Goal: Information Seeking & Learning: Learn about a topic

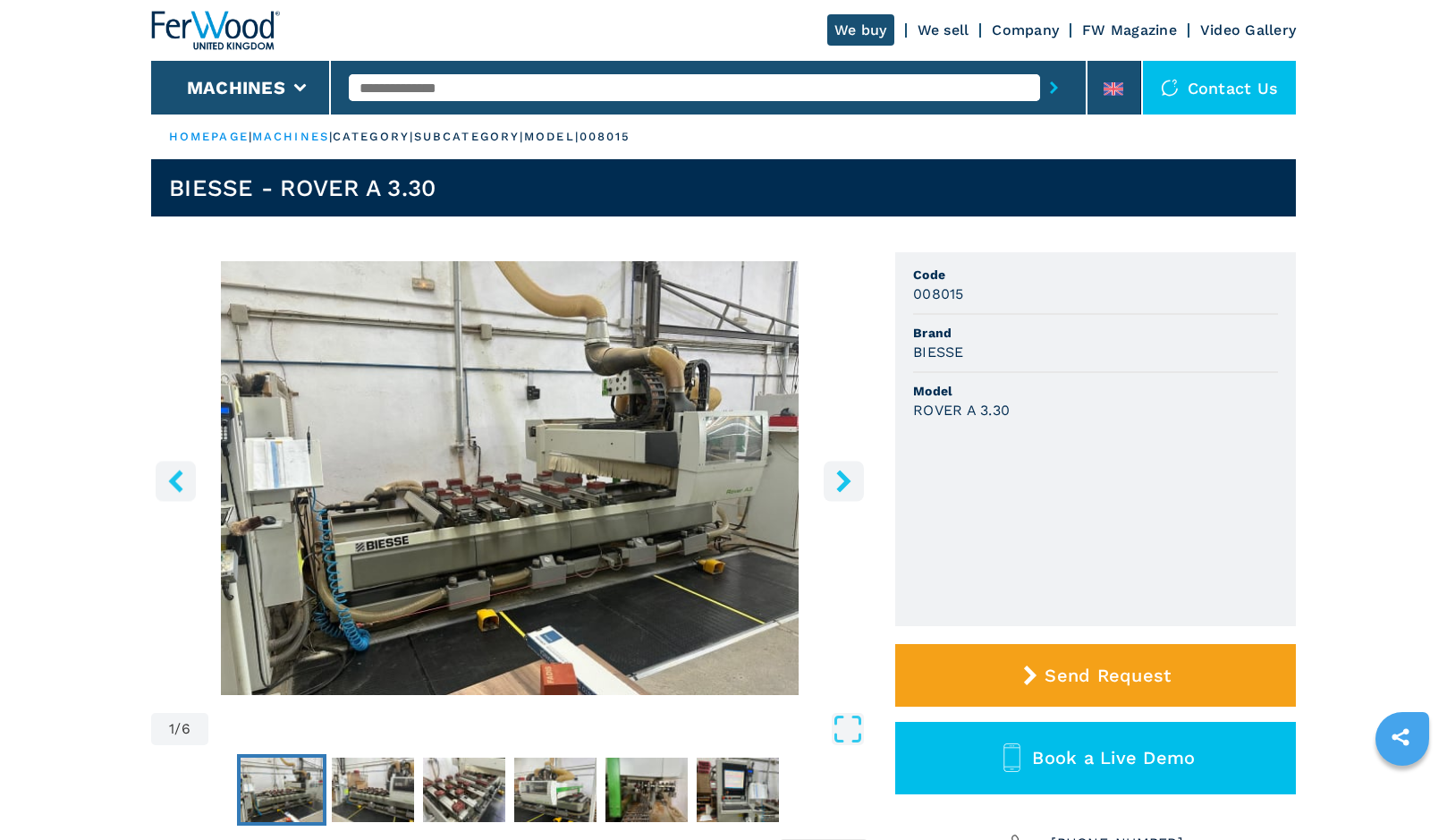
click at [845, 486] on icon "right-button" at bounding box center [843, 480] width 14 height 22
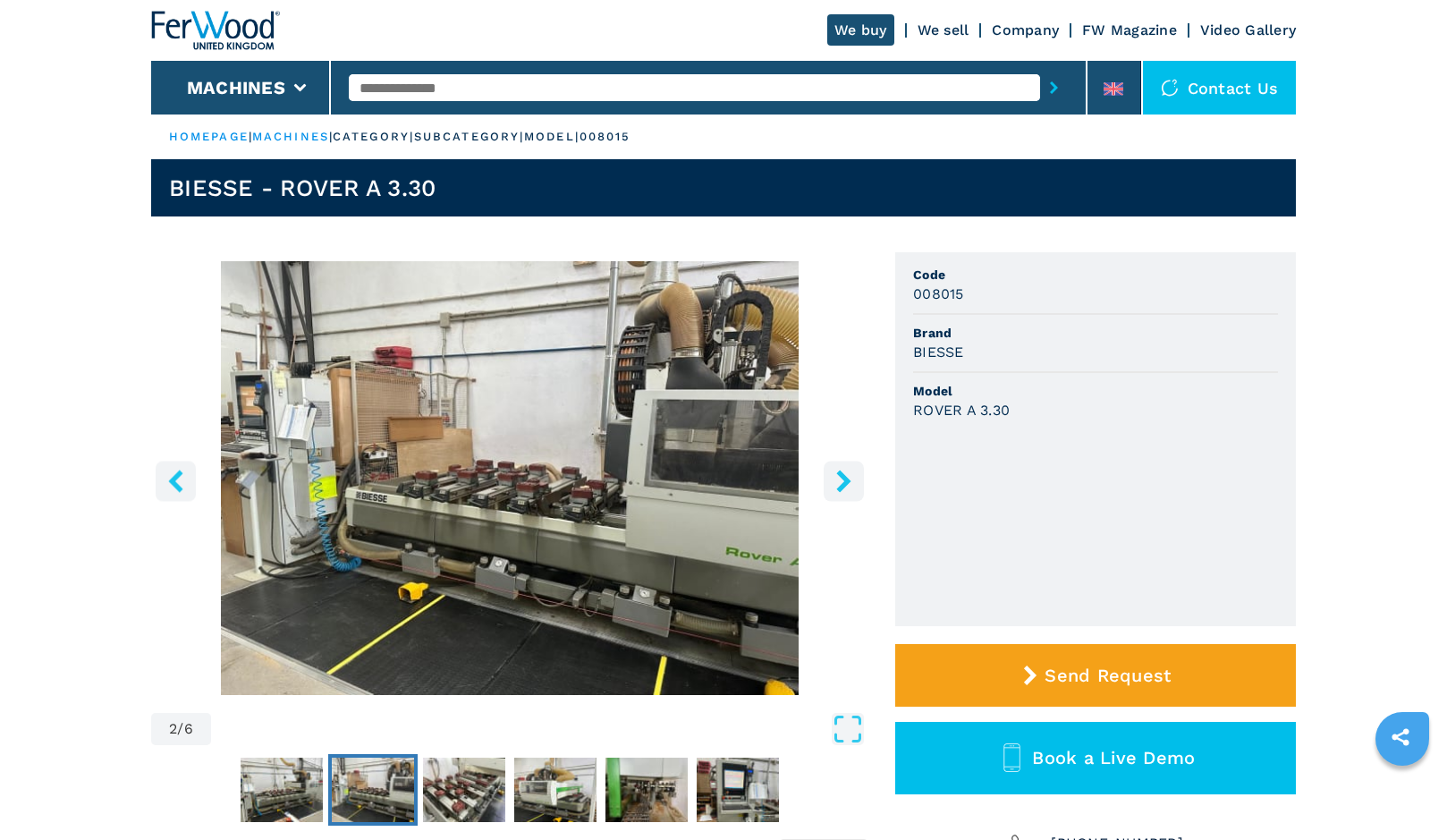
click at [845, 486] on icon "right-button" at bounding box center [843, 480] width 14 height 22
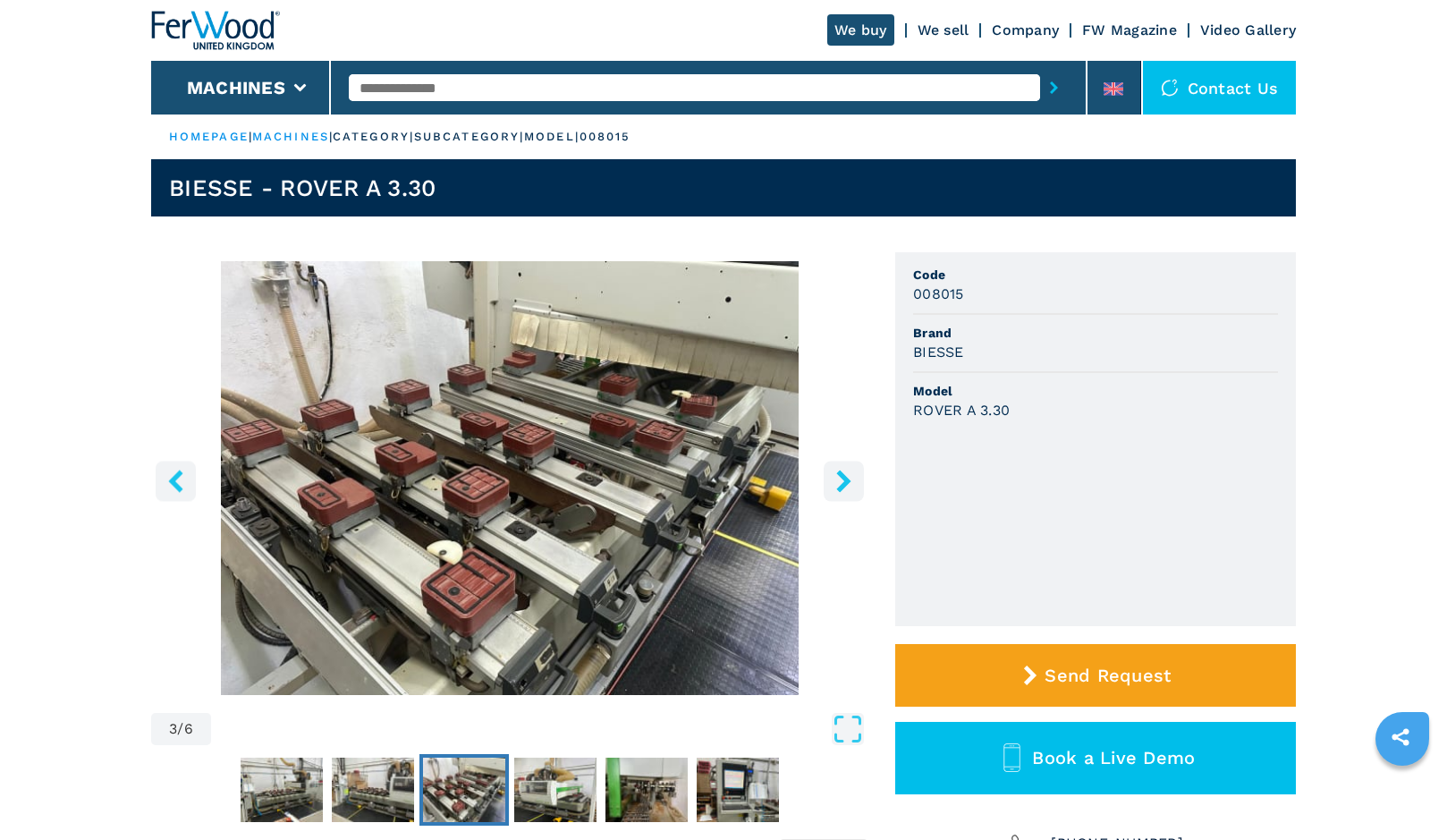
click at [845, 486] on icon "right-button" at bounding box center [843, 480] width 14 height 22
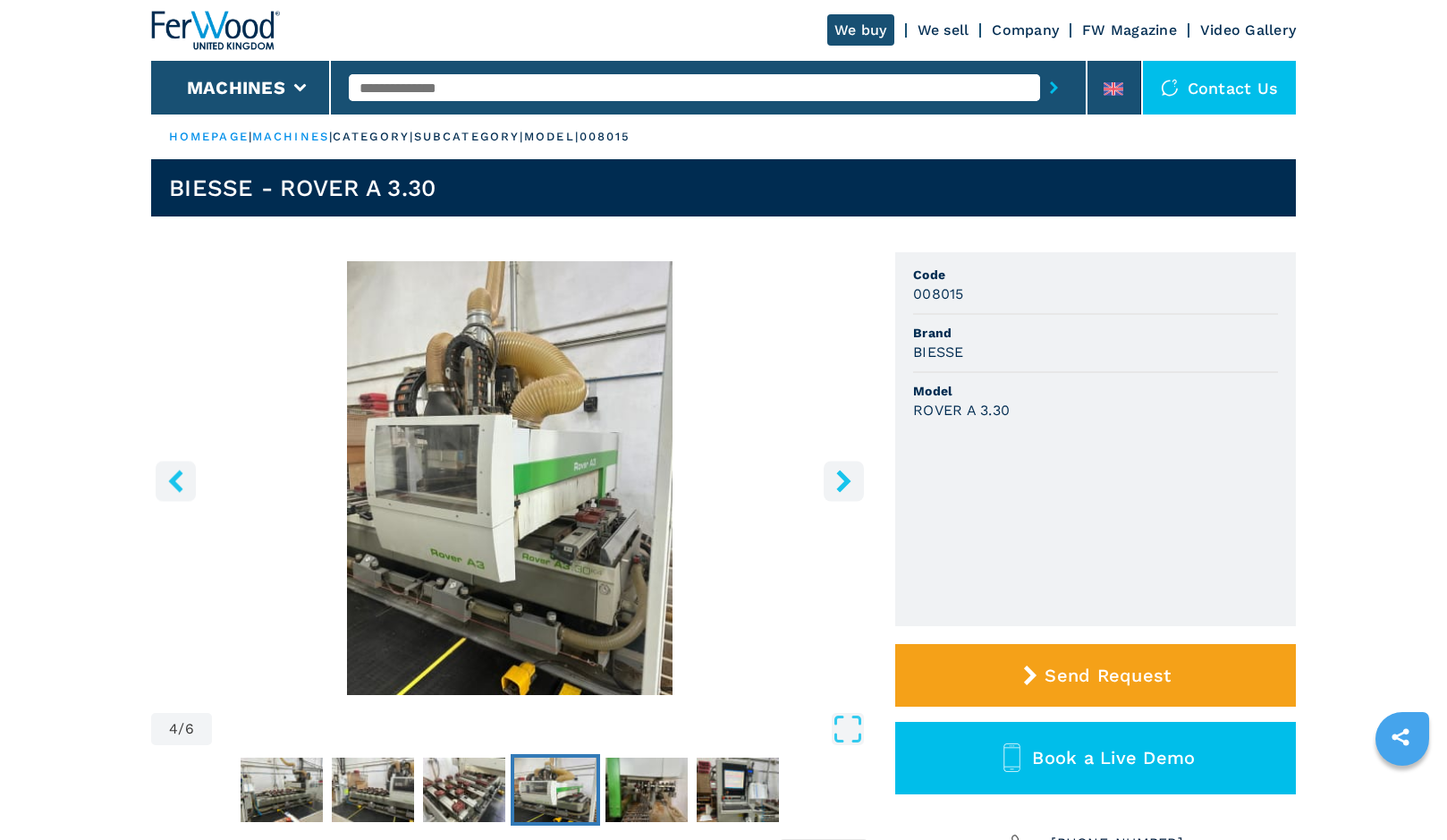
click at [845, 486] on icon "right-button" at bounding box center [843, 480] width 14 height 22
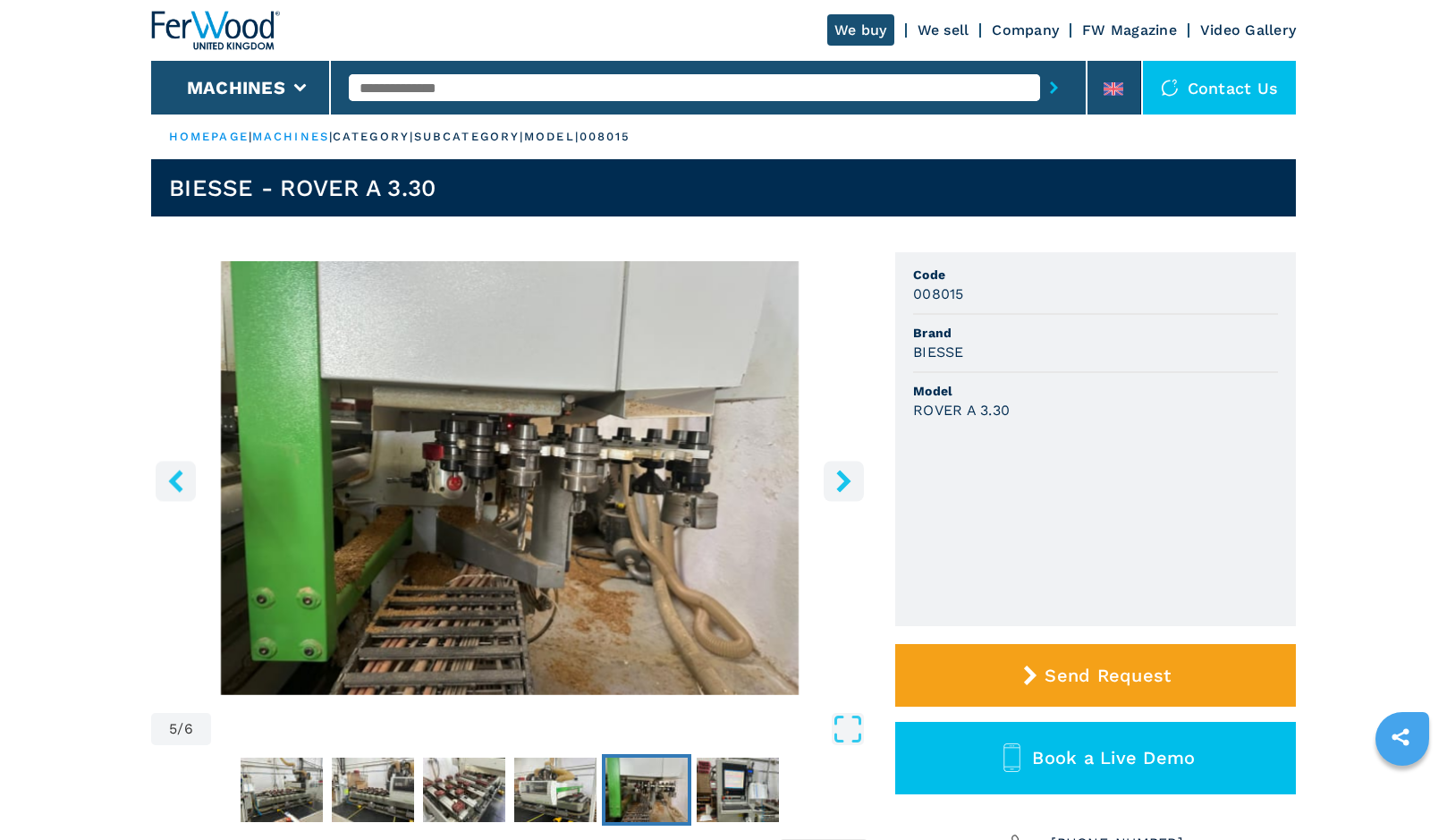
click at [845, 486] on icon "right-button" at bounding box center [843, 480] width 14 height 22
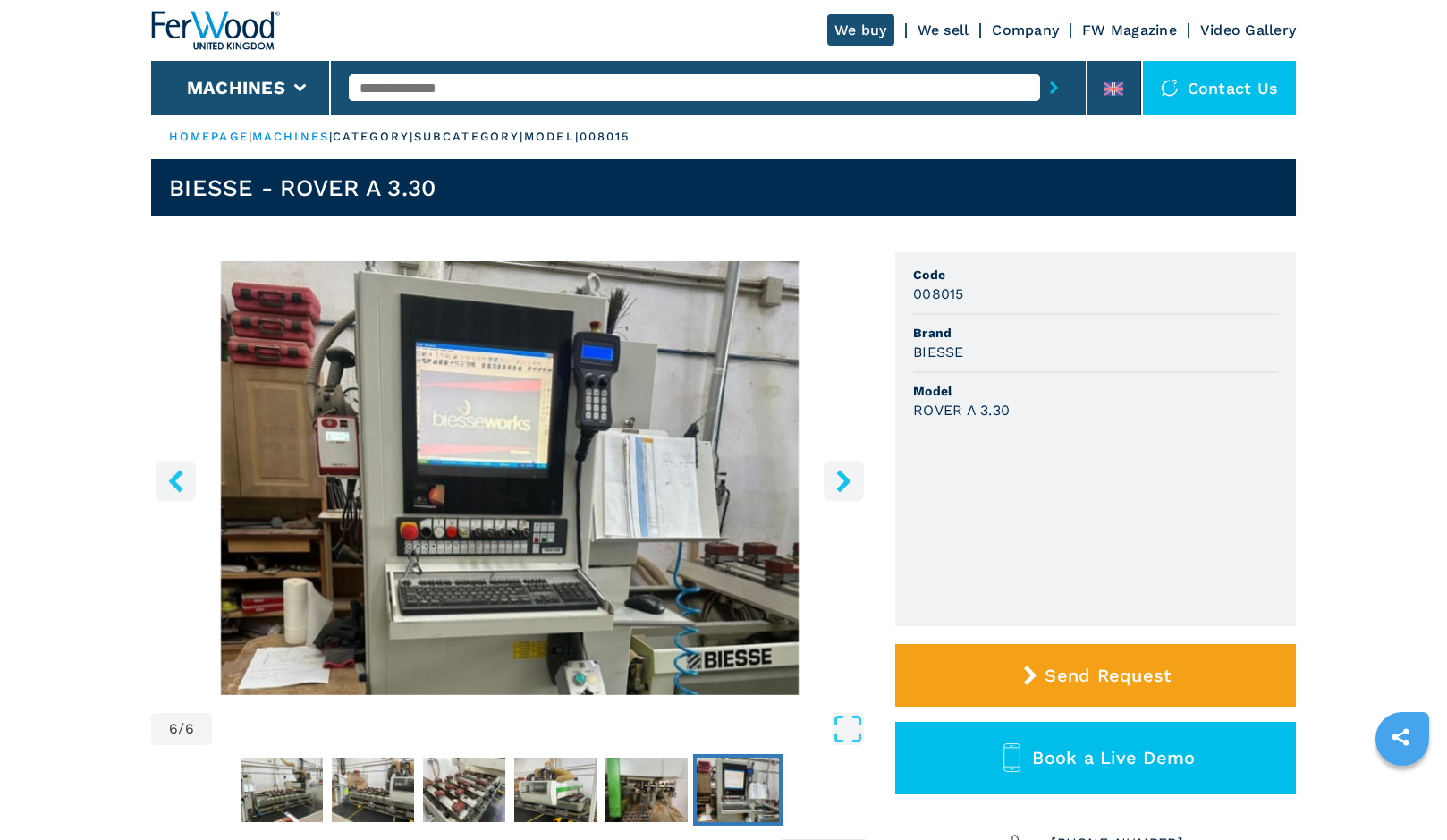
click at [845, 486] on icon "right-button" at bounding box center [843, 480] width 14 height 22
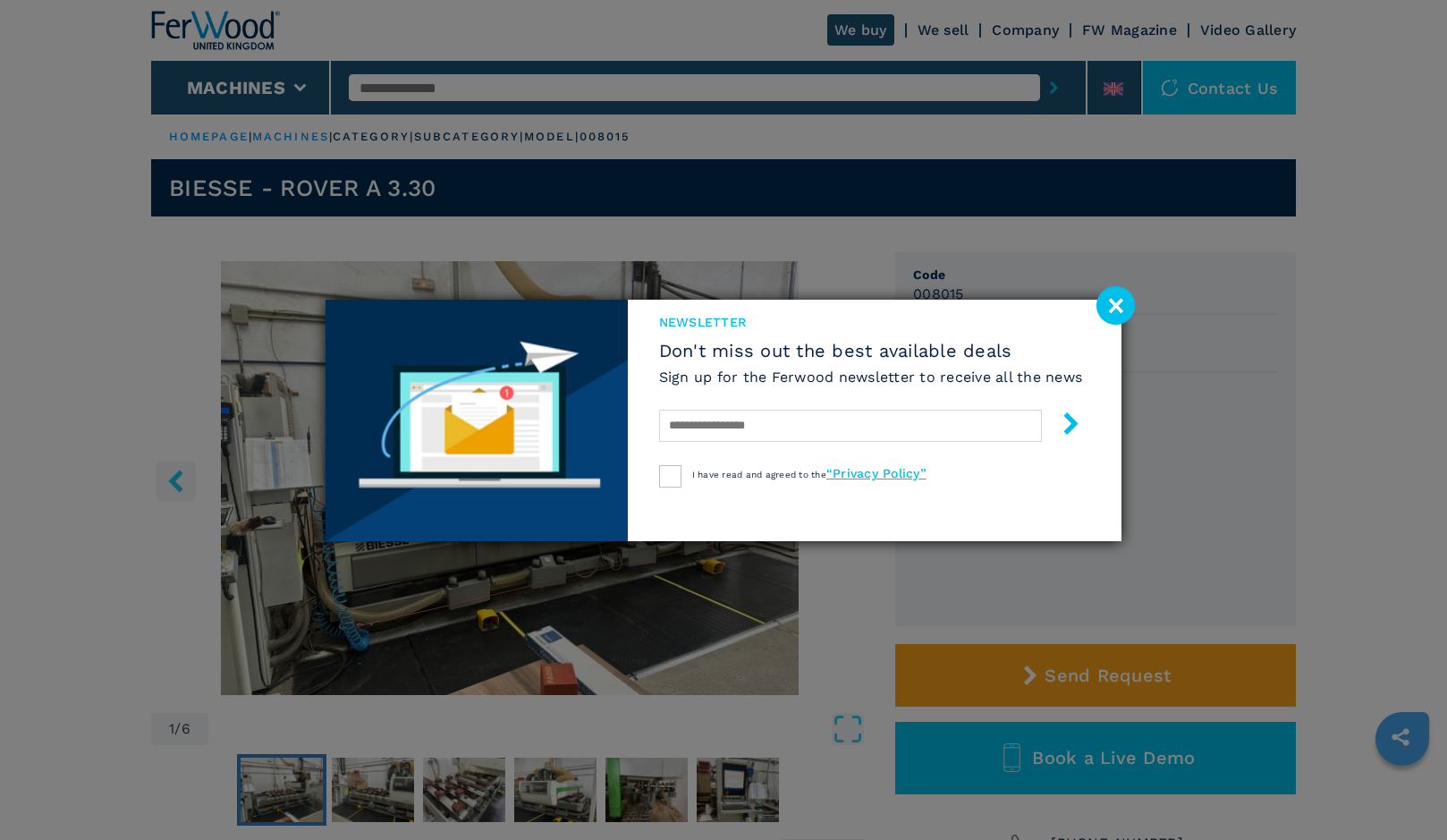
click at [1118, 303] on image at bounding box center [1116, 305] width 38 height 38
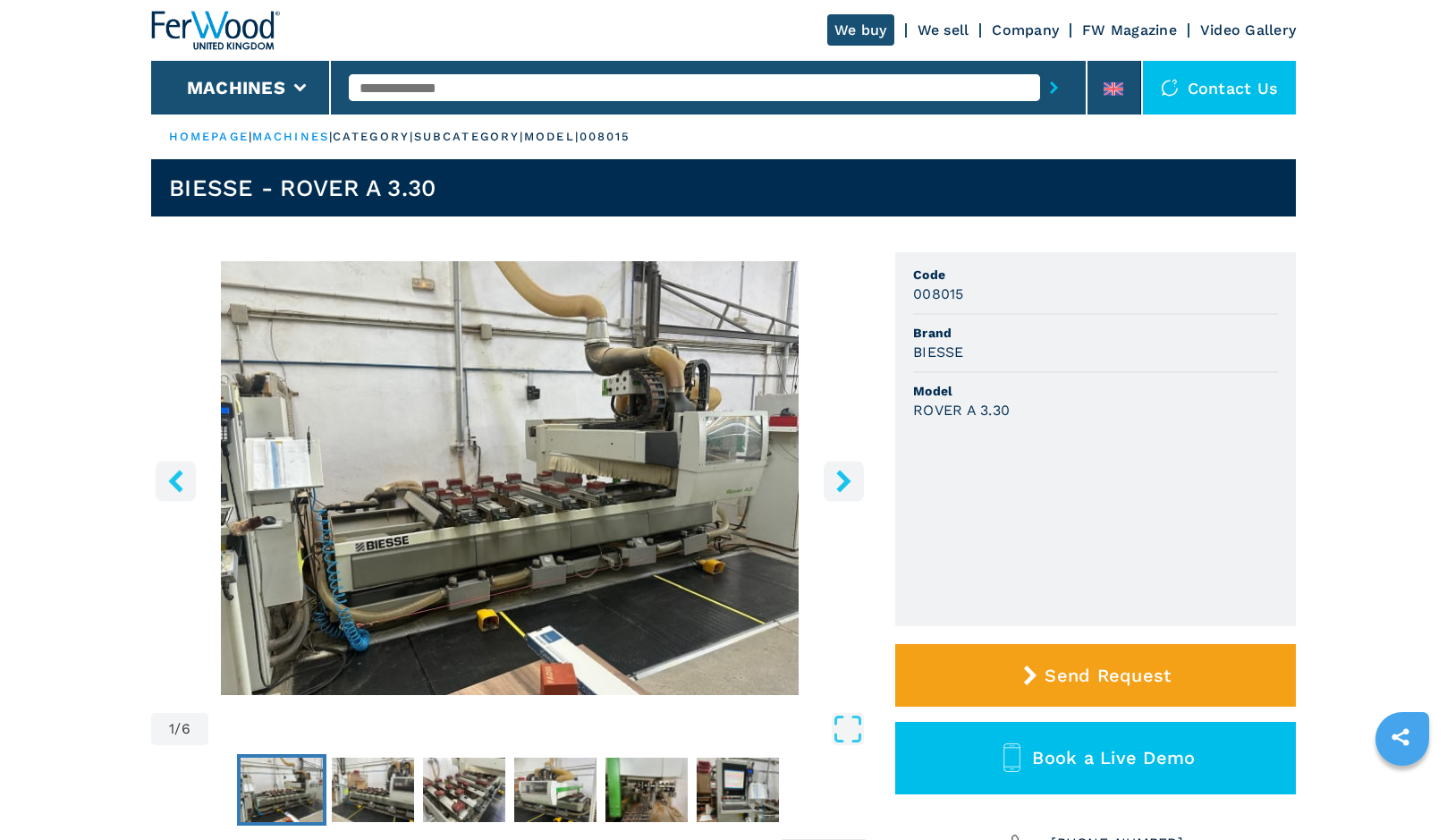
click at [849, 474] on icon "right-button" at bounding box center [843, 480] width 22 height 22
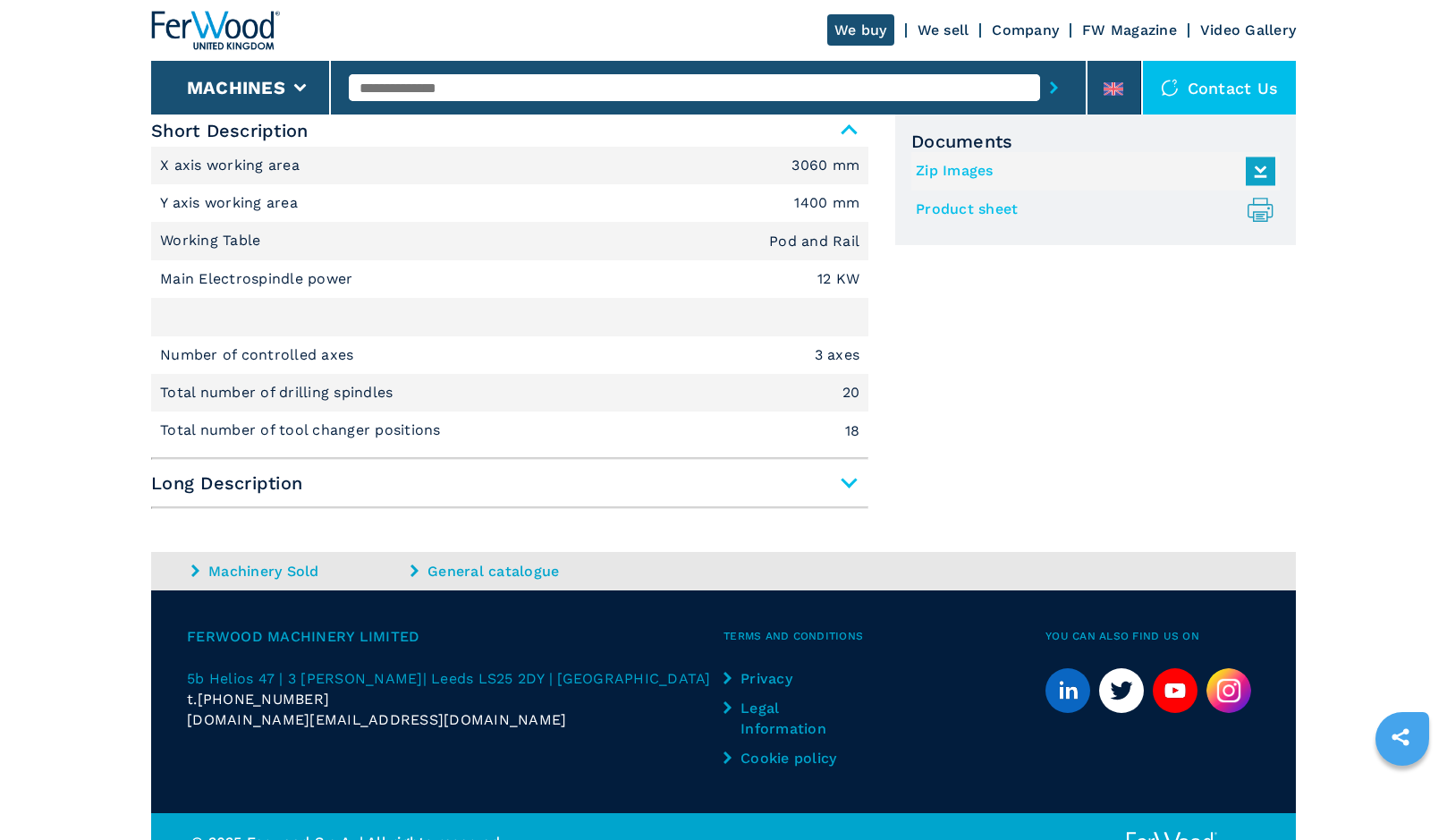
scroll to position [805, 0]
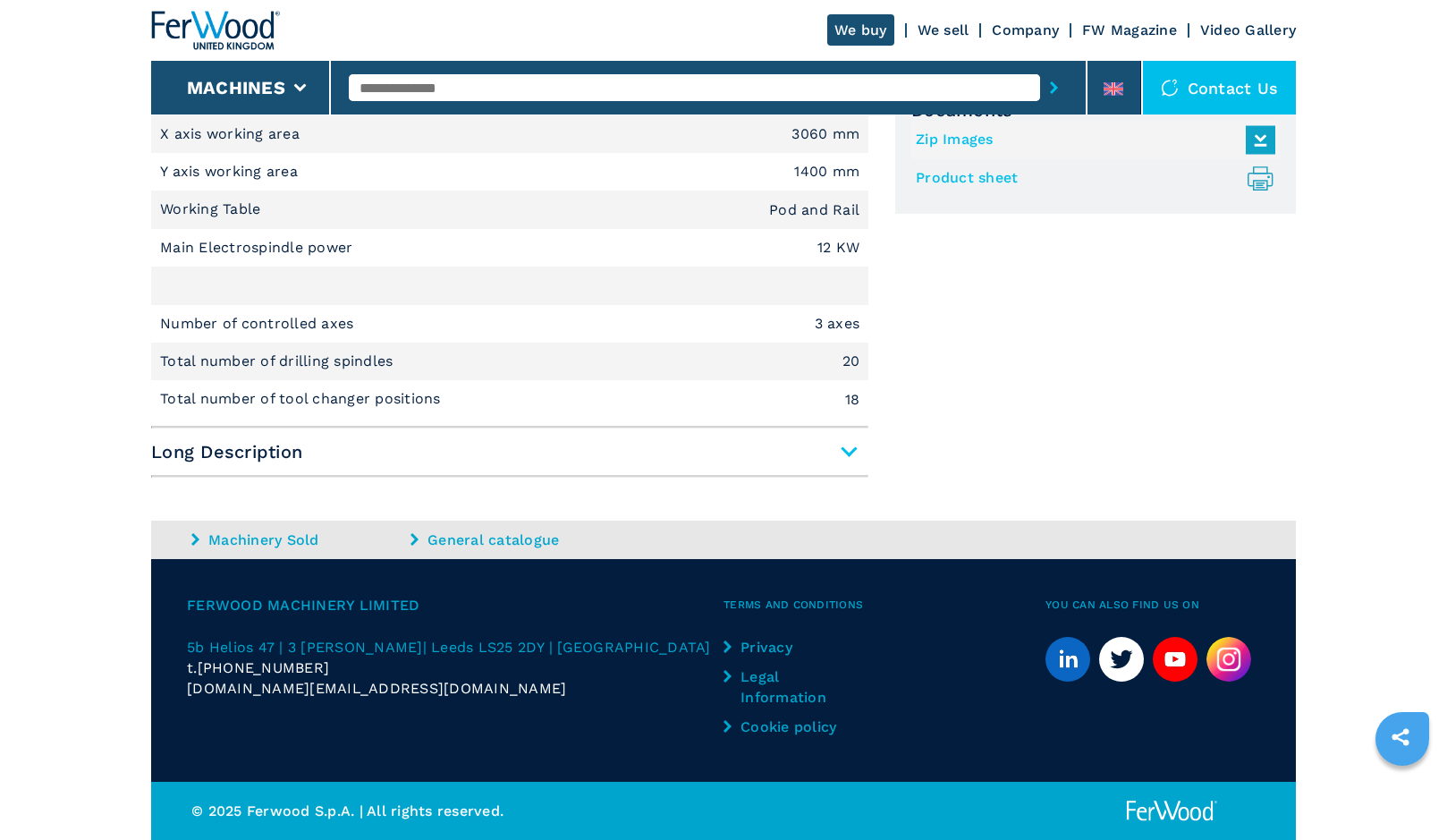
click at [852, 458] on span "Long Description" at bounding box center [510, 452] width 717 height 33
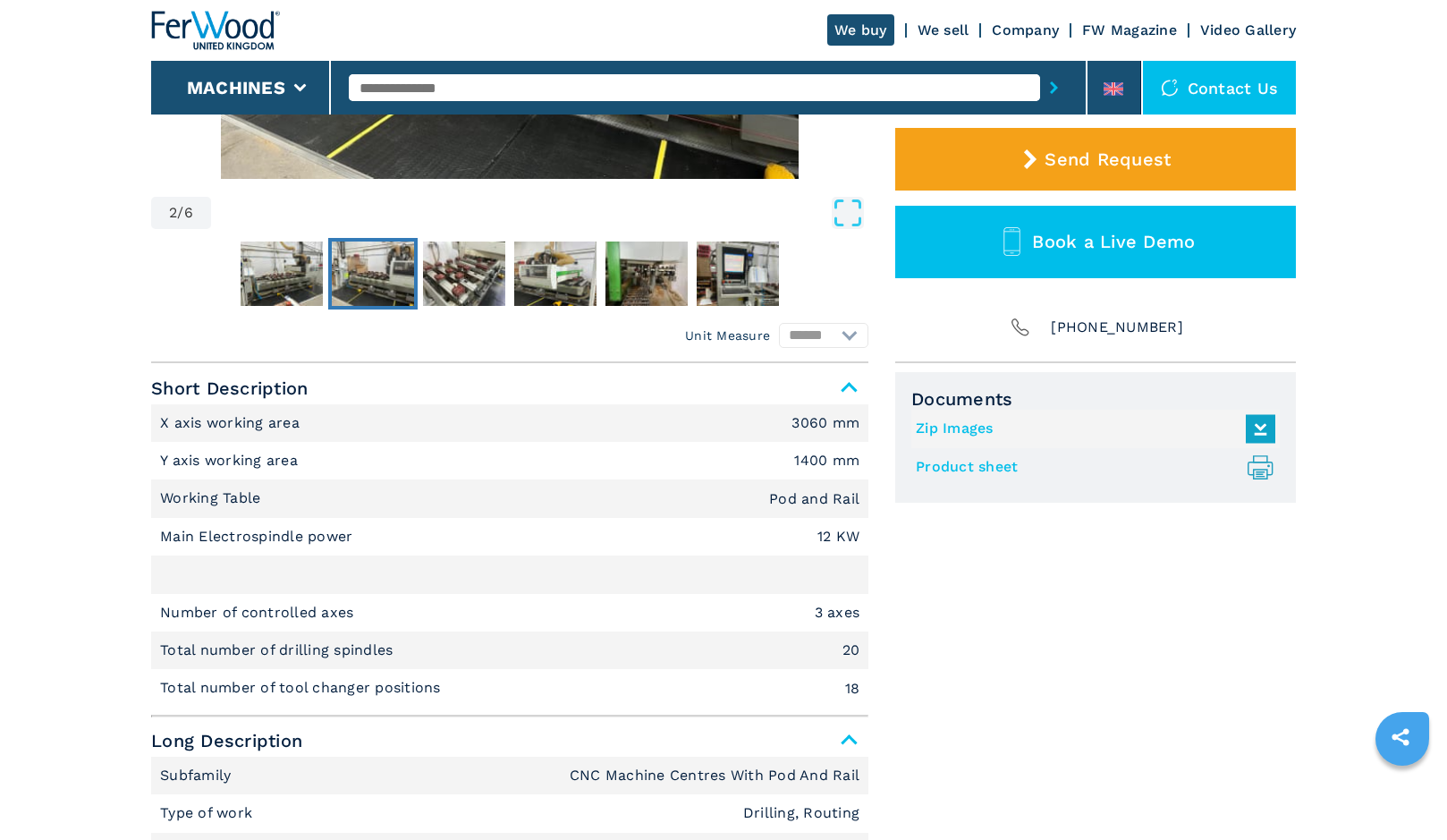
scroll to position [522, 0]
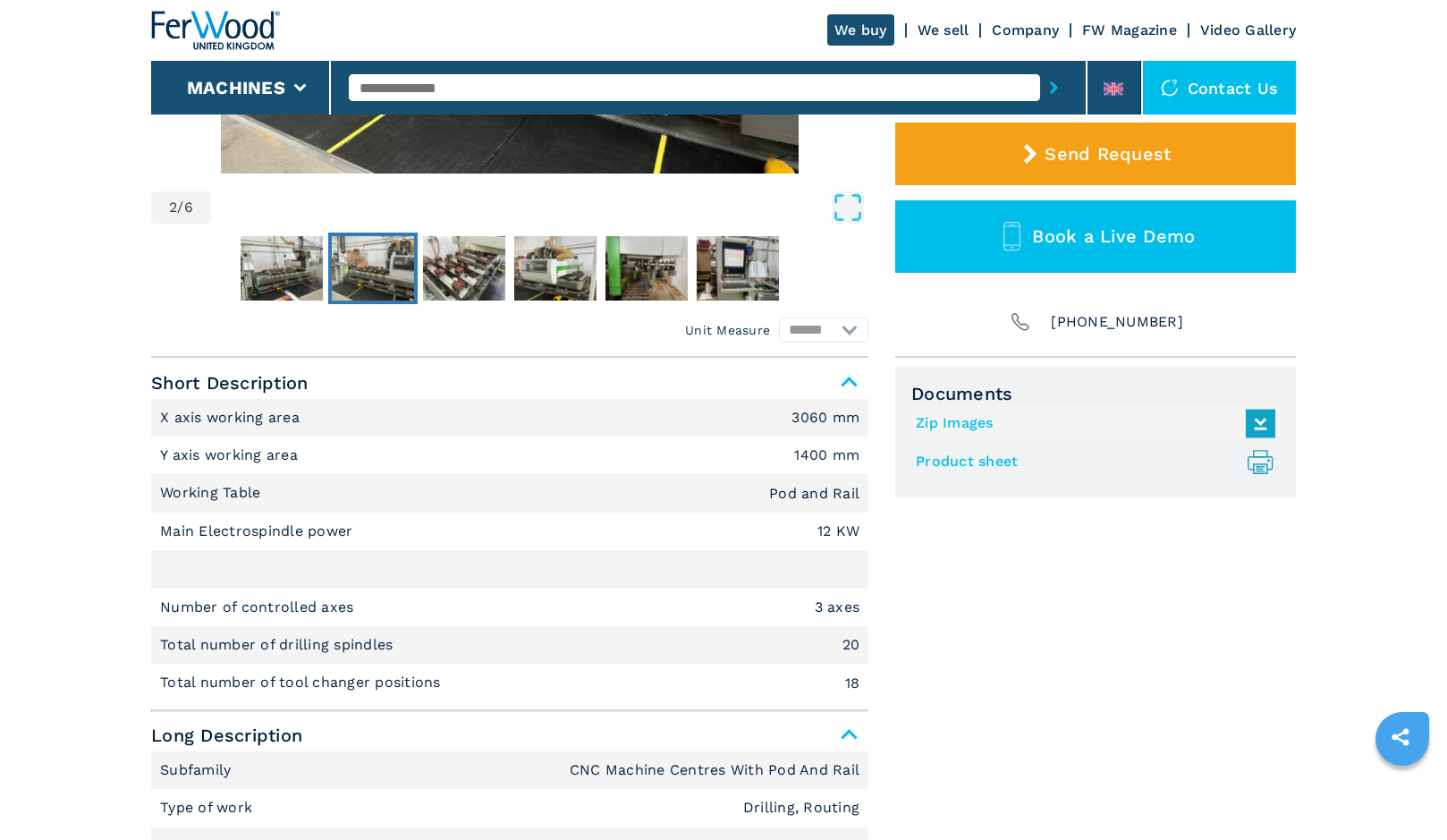
click at [1254, 462] on icon ".prefix__st0{stroke-linecap:round;stroke-linejoin:round}.prefix__st0,.prefix__s…" at bounding box center [1260, 461] width 30 height 30
